Goal: Transaction & Acquisition: Book appointment/travel/reservation

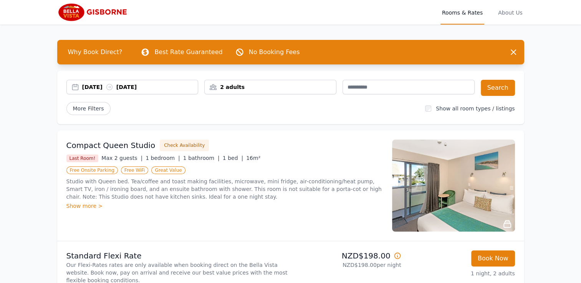
click at [97, 84] on div "[DATE] [DATE]" at bounding box center [140, 87] width 116 height 8
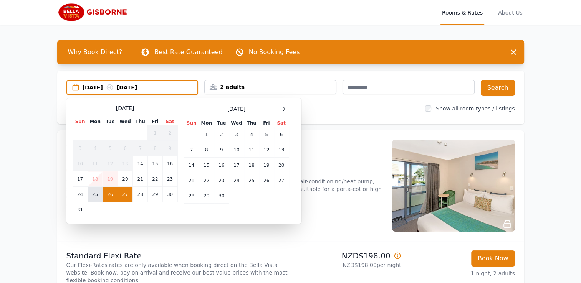
click at [93, 196] on td "25" at bounding box center [95, 194] width 15 height 15
click at [108, 193] on td "26" at bounding box center [109, 194] width 15 height 15
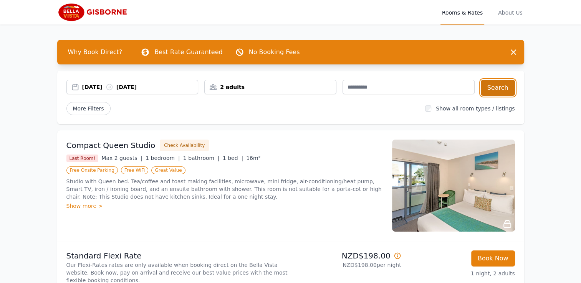
click at [497, 85] on button "Search" at bounding box center [498, 88] width 34 height 16
click at [92, 89] on div "[DATE] [DATE]" at bounding box center [140, 87] width 116 height 8
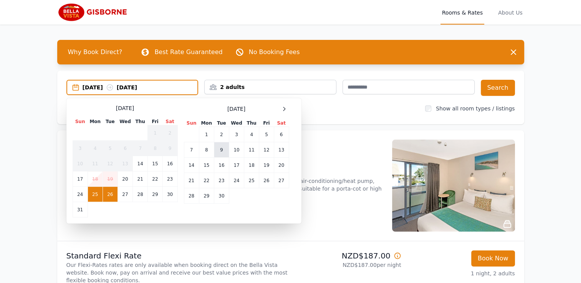
click at [221, 151] on td "9" at bounding box center [221, 149] width 15 height 15
click at [236, 147] on td "10" at bounding box center [236, 149] width 15 height 15
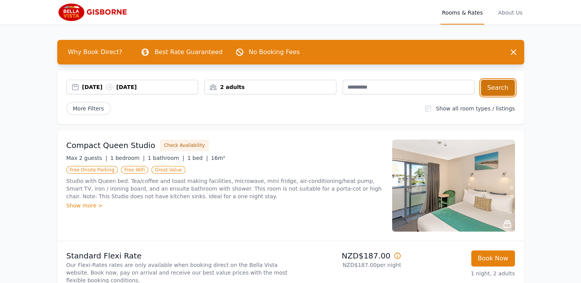
click at [499, 81] on button "Search" at bounding box center [498, 88] width 34 height 16
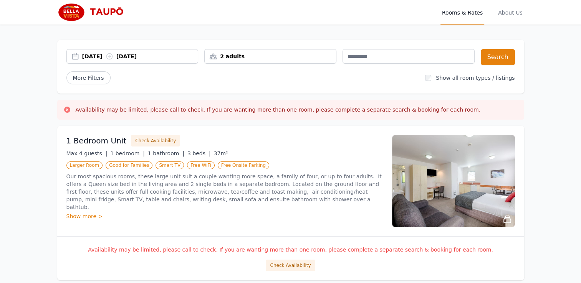
click at [100, 54] on div "14 Aug 2025 15 Aug 2025" at bounding box center [140, 57] width 116 height 8
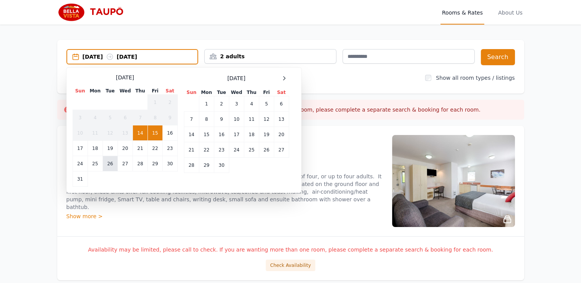
click at [110, 162] on td "26" at bounding box center [109, 163] width 15 height 15
click at [124, 163] on td "27" at bounding box center [124, 163] width 15 height 15
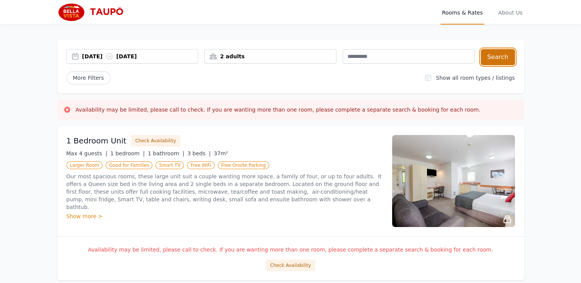
click at [497, 57] on button "Search" at bounding box center [498, 57] width 34 height 16
